Goal: Information Seeking & Learning: Understand process/instructions

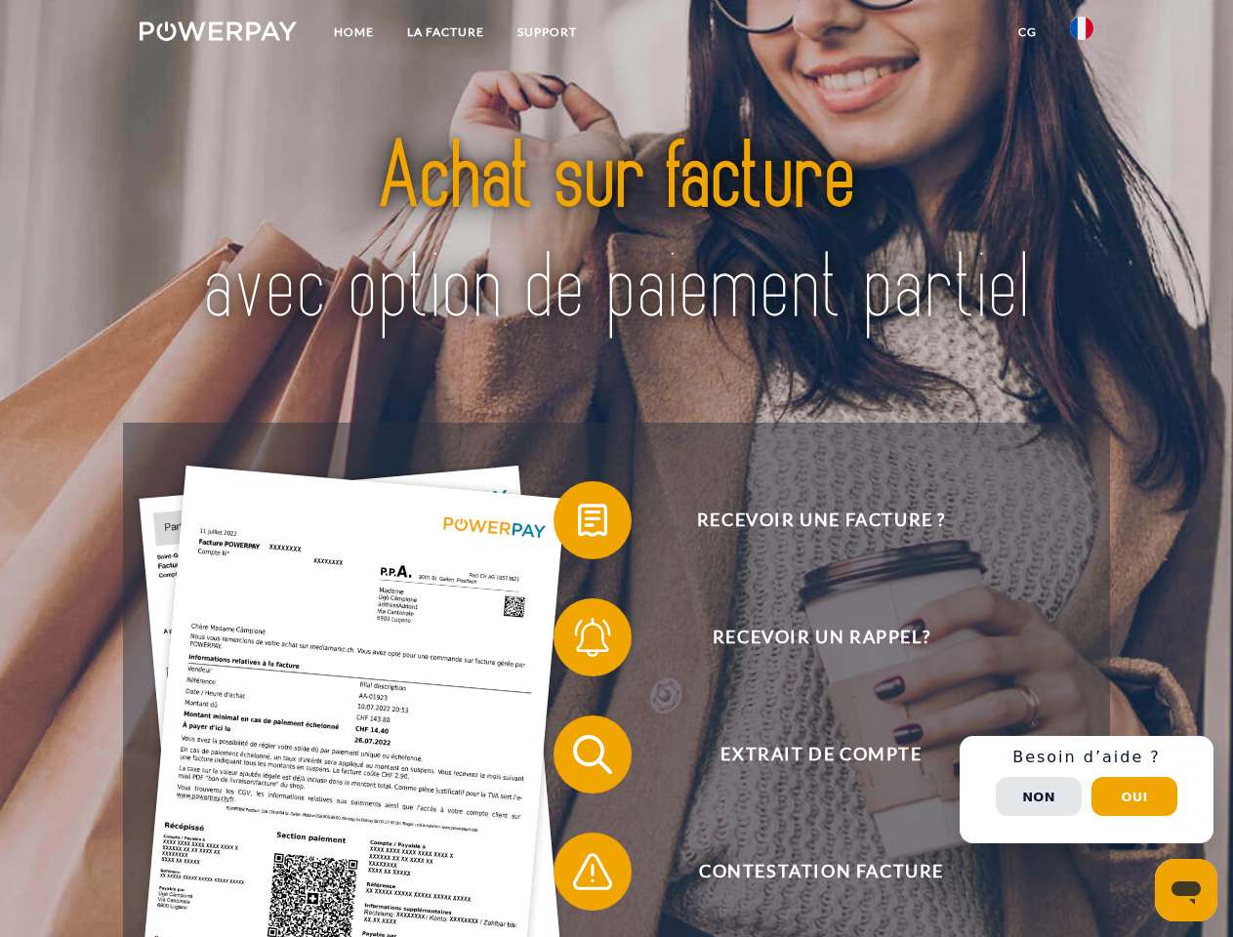
click at [218, 34] on img at bounding box center [218, 31] width 157 height 20
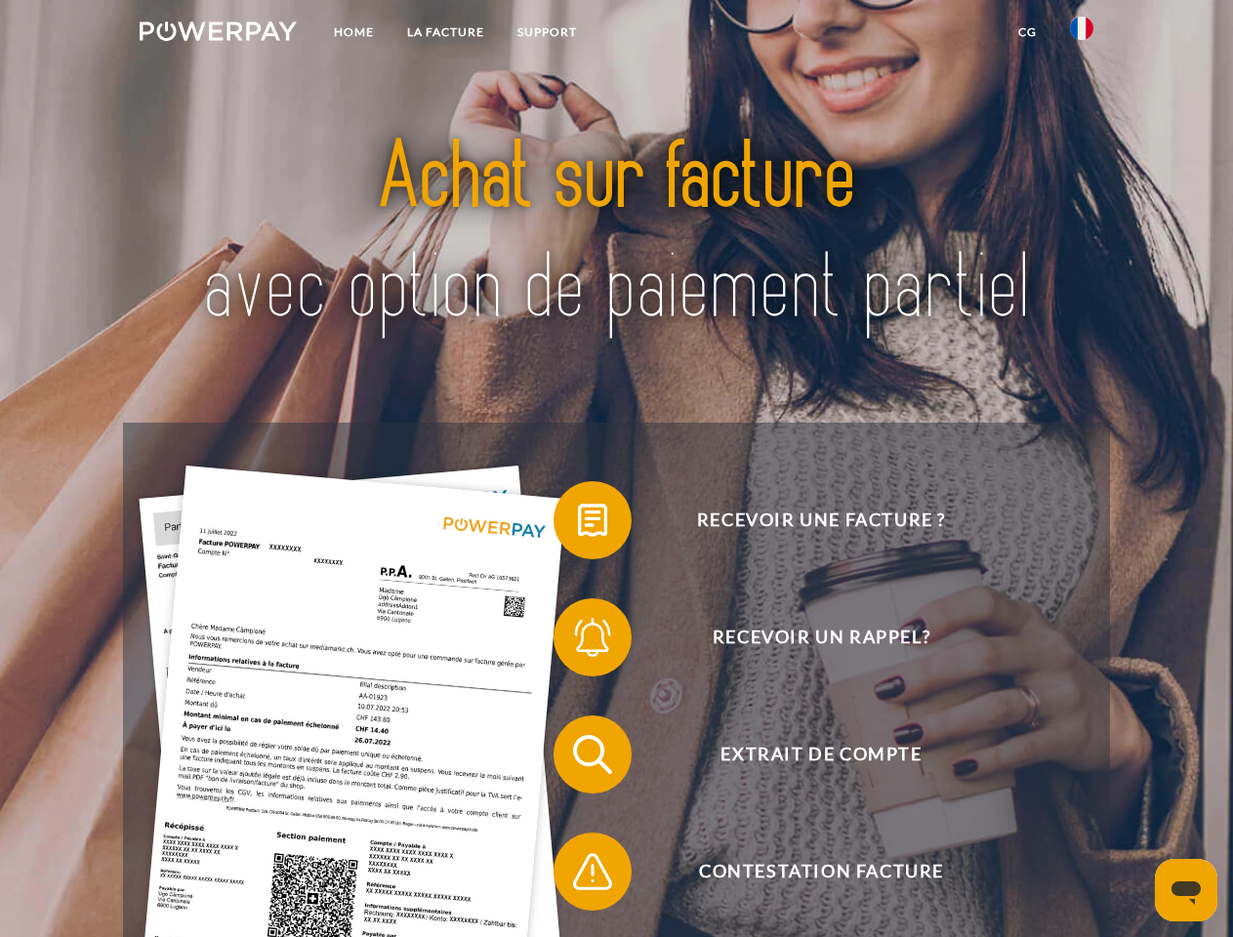
click at [1082, 34] on img at bounding box center [1081, 28] width 23 height 23
click at [1027, 32] on link "CG" at bounding box center [1028, 32] width 52 height 35
click at [578, 524] on span at bounding box center [564, 521] width 98 height 98
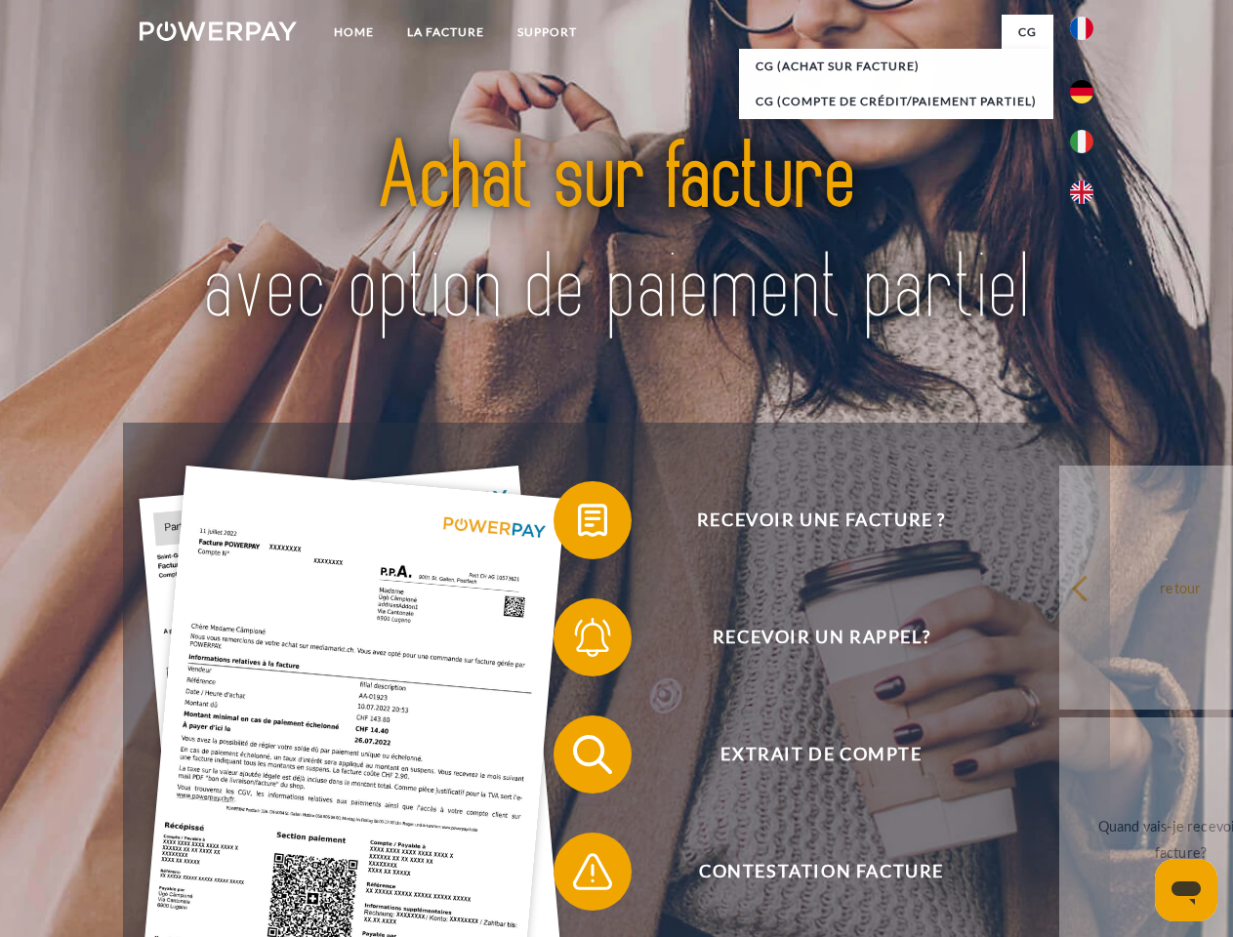
click at [578, 641] on div "Recevoir une facture ? Recevoir un rappel? Extrait de compte retour" at bounding box center [616, 813] width 986 height 781
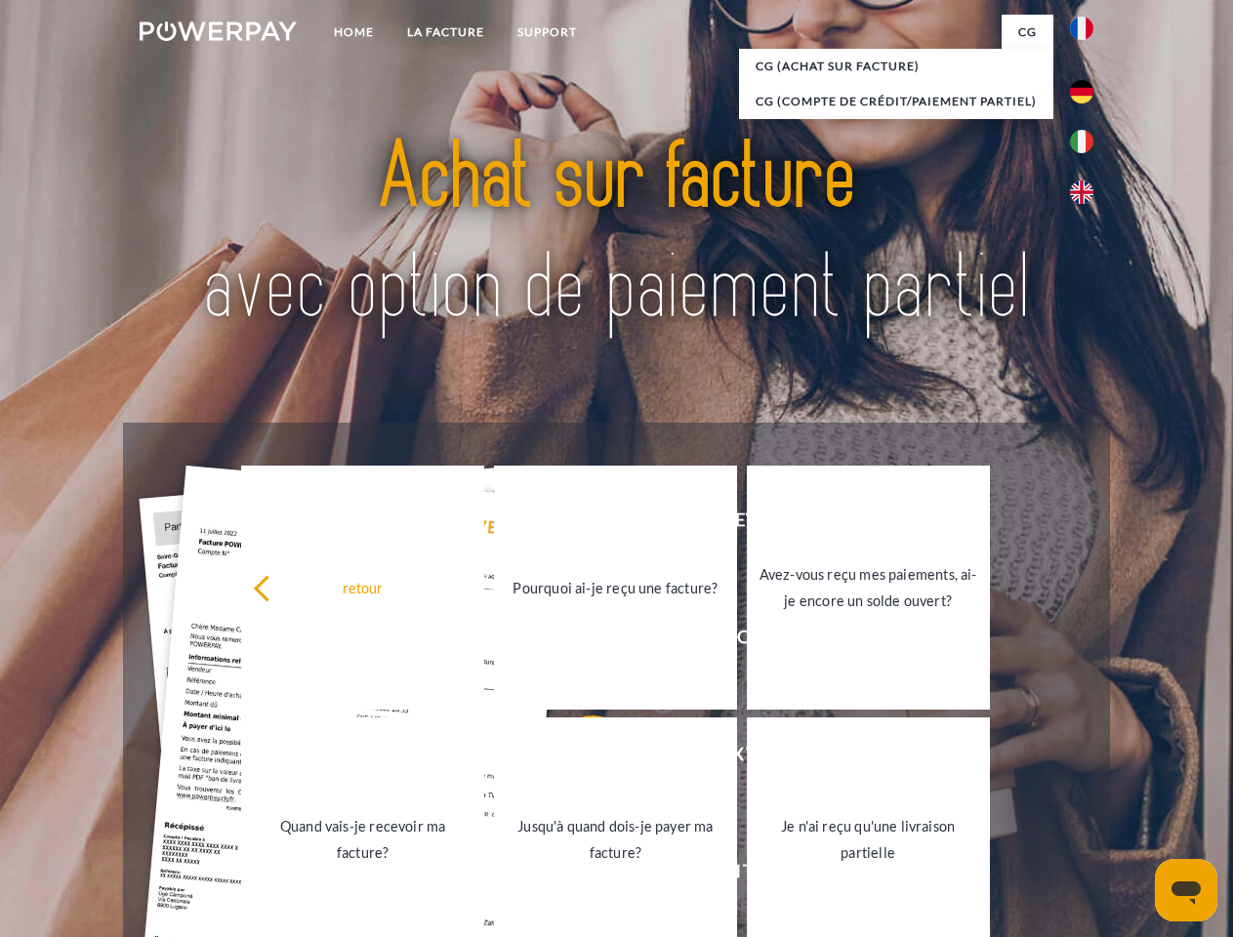
click at [578, 759] on link "Jusqu'à quand dois-je payer ma facture?" at bounding box center [615, 840] width 243 height 244
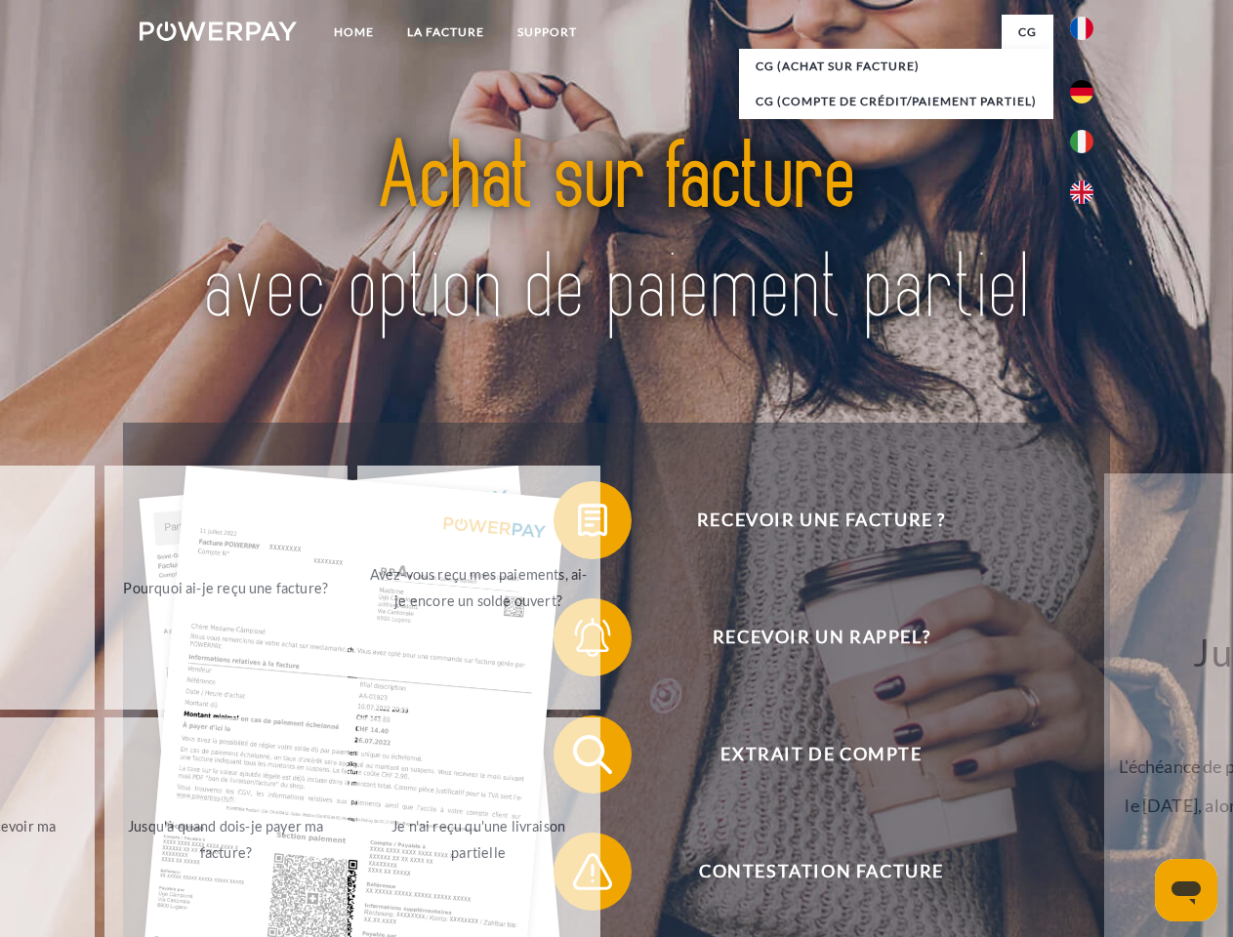
click at [578, 876] on span at bounding box center [564, 872] width 98 height 98
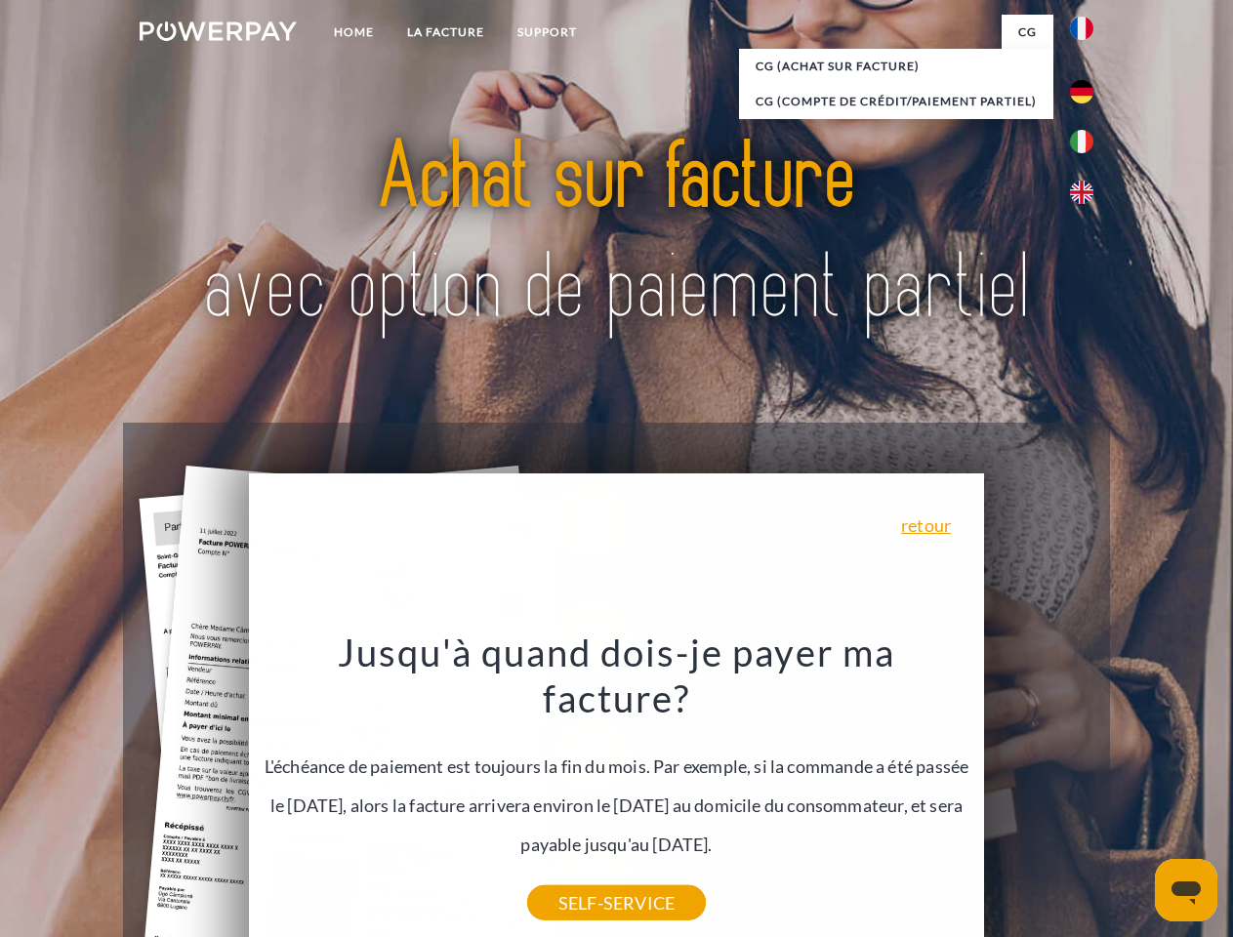
click at [1087, 790] on div "Recevoir une facture ? Recevoir un rappel? Extrait de compte retour" at bounding box center [616, 813] width 986 height 781
click at [1039, 794] on span "Extrait de compte" at bounding box center [821, 755] width 478 height 78
click at [1134, 797] on header "Home LA FACTURE Support" at bounding box center [616, 674] width 1233 height 1348
